Goal: Navigation & Orientation: Understand site structure

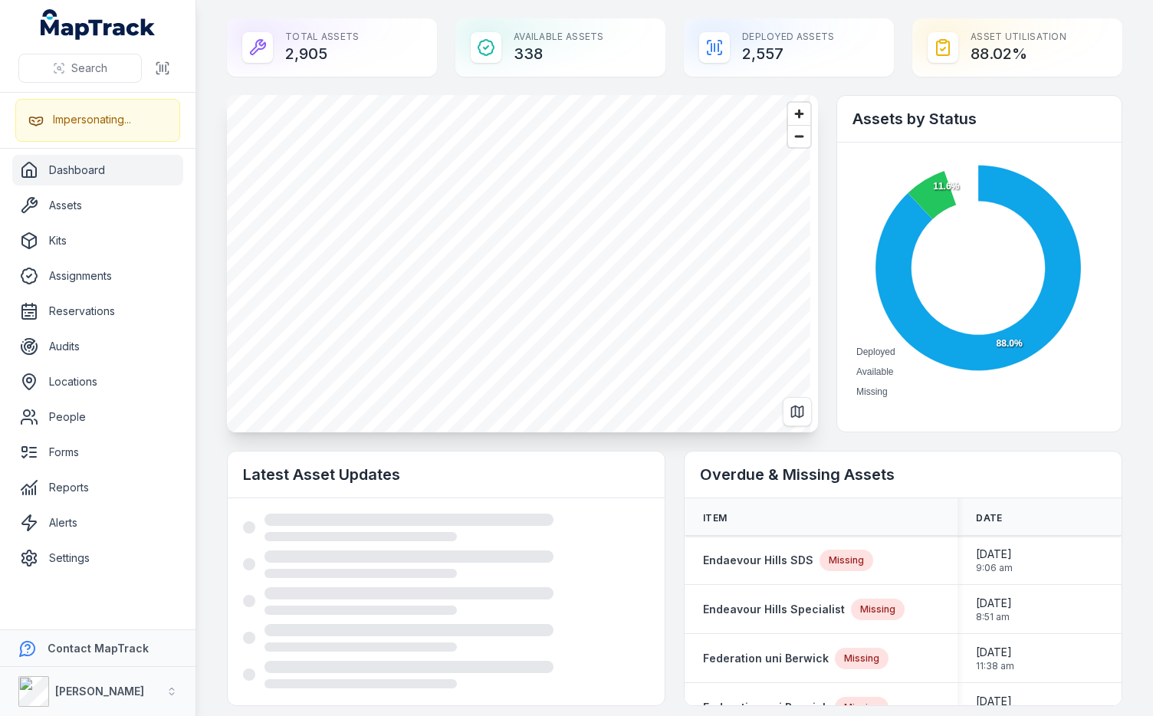
click at [202, 164] on main "Total Assets 2,905 Available Assets 338 Deployed Assets 2,557 Asset utilisation…" at bounding box center [674, 358] width 956 height 716
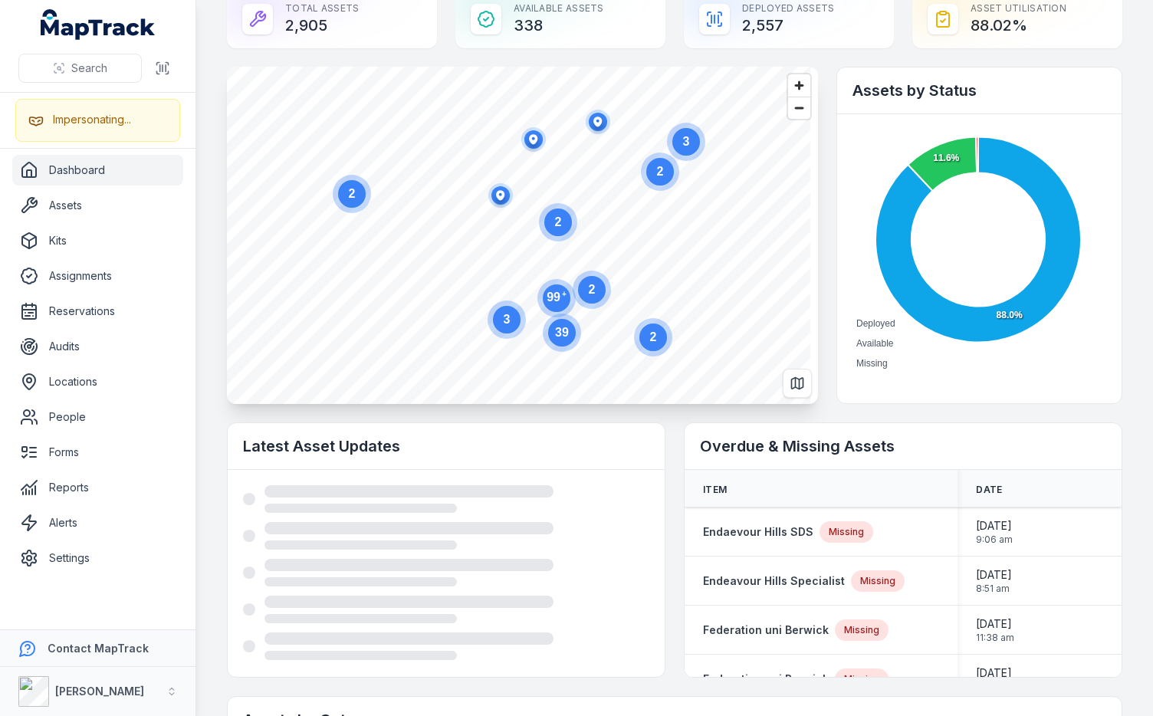
scroll to position [150, 0]
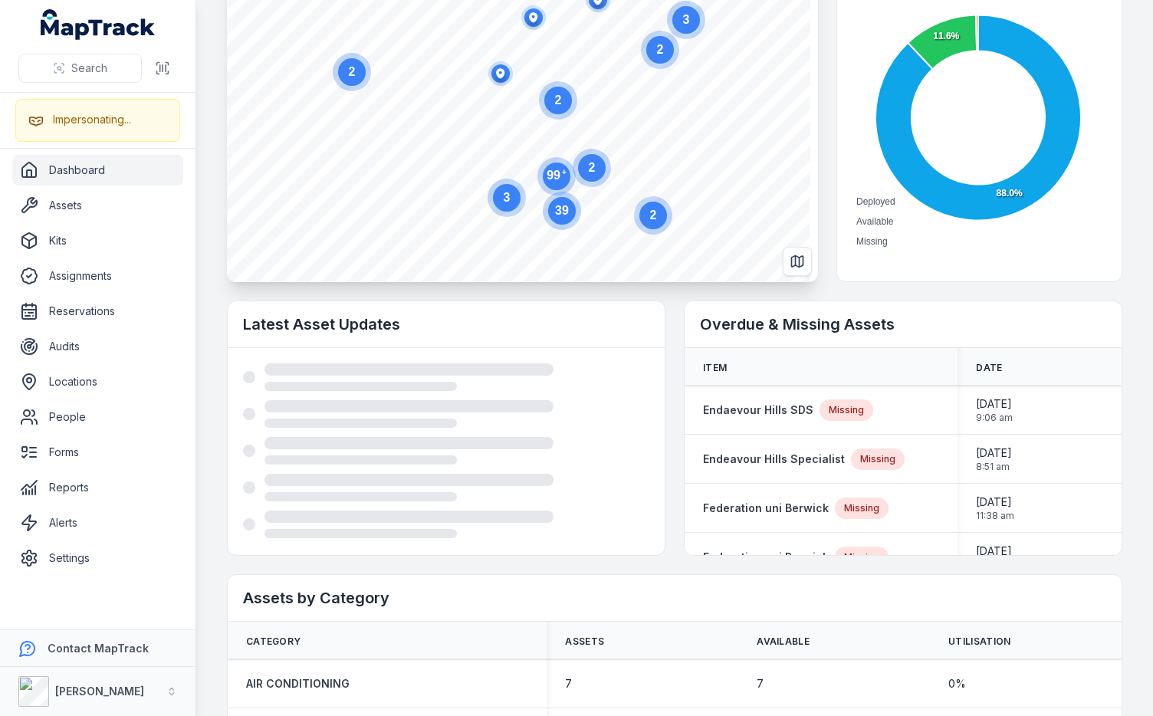
click at [208, 371] on main "Total Assets 2,905 Available Assets 338 Deployed Assets 2,557 Asset utilisation…" at bounding box center [674, 358] width 956 height 716
click at [207, 371] on main "Total Assets 2,905 Available Assets 338 Deployed Assets 2,557 Asset utilisation…" at bounding box center [674, 358] width 956 height 716
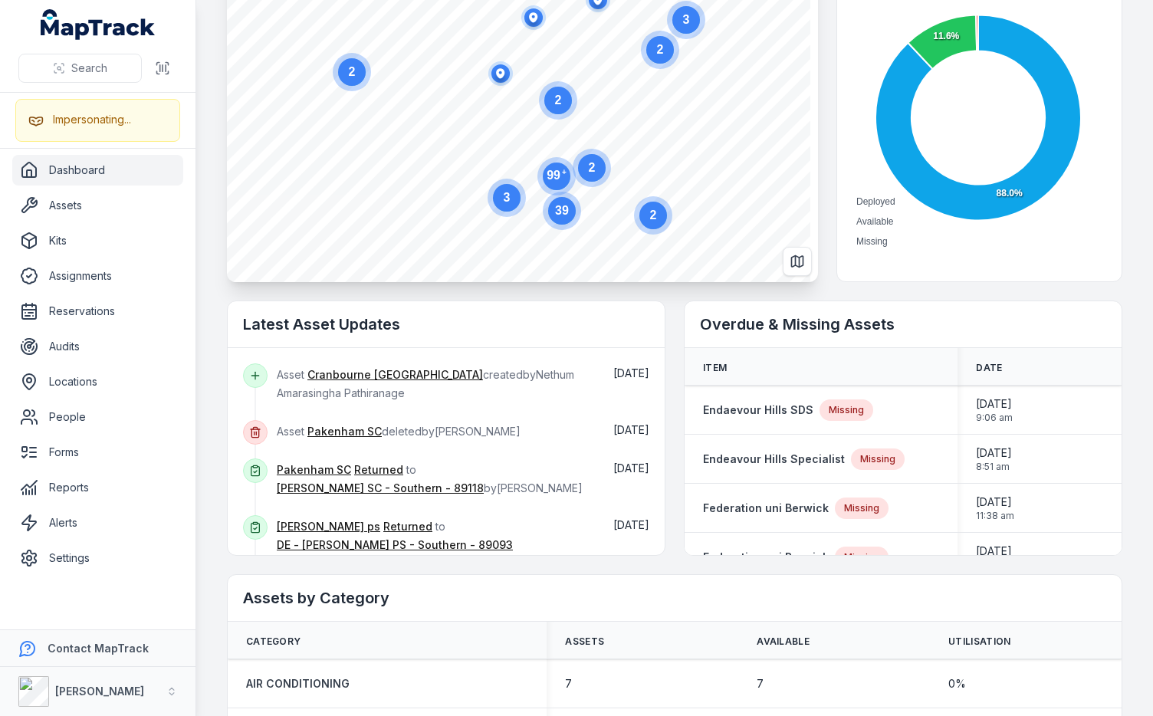
click at [623, 326] on h2 "Latest Asset Updates" at bounding box center [446, 323] width 406 height 21
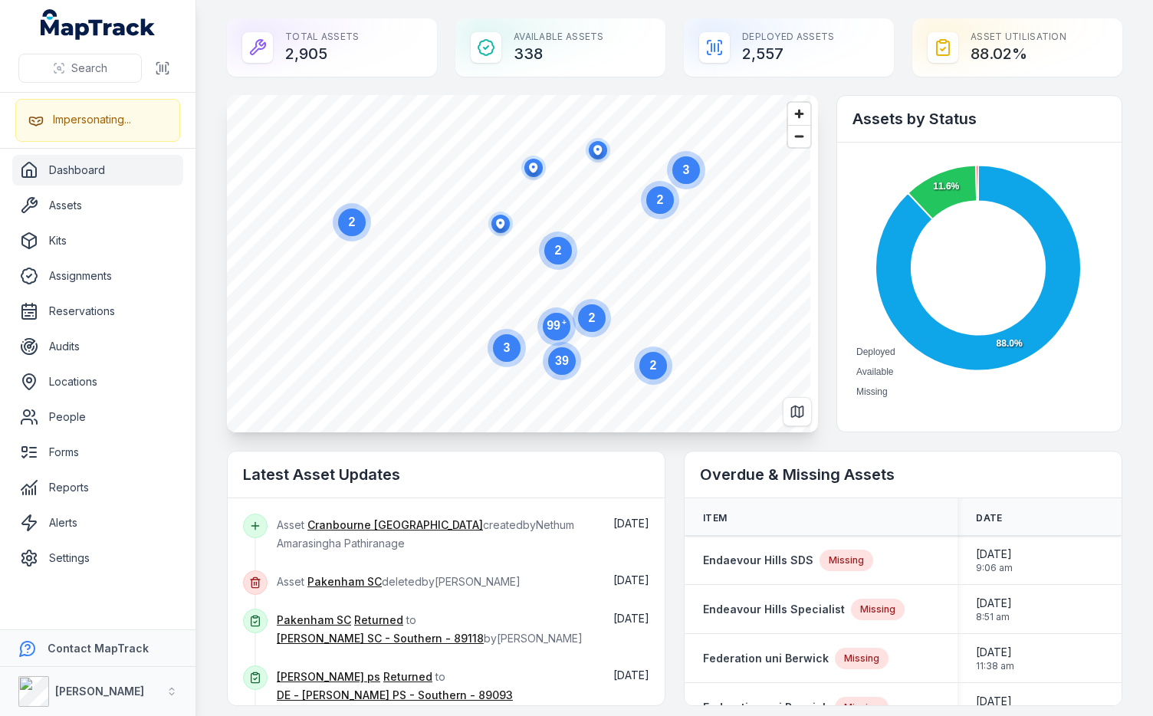
click at [439, 474] on h2 "Latest Asset Updates" at bounding box center [446, 474] width 406 height 21
click at [269, 34] on div at bounding box center [257, 47] width 31 height 31
